Goal: Find specific page/section: Find specific page/section

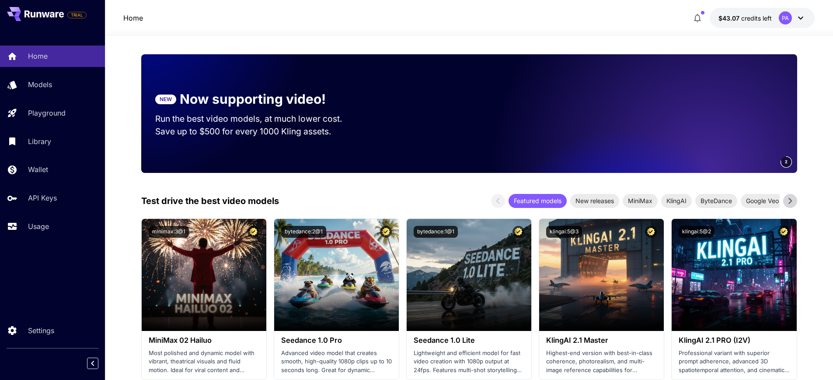
scroll to position [98, 0]
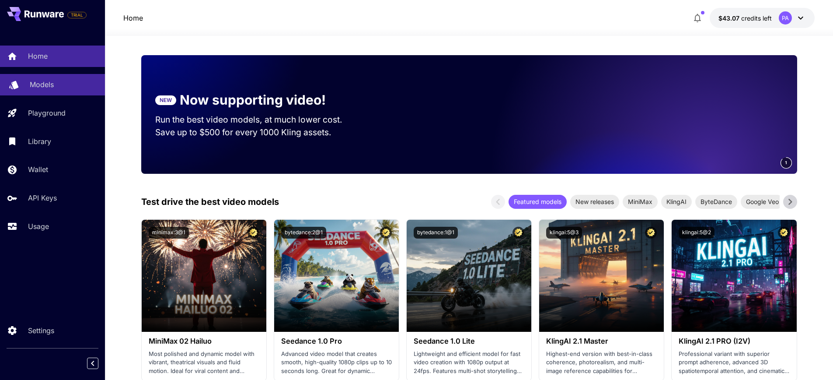
click at [71, 84] on div "Models" at bounding box center [64, 84] width 68 height 10
